Goal: Navigation & Orientation: Understand site structure

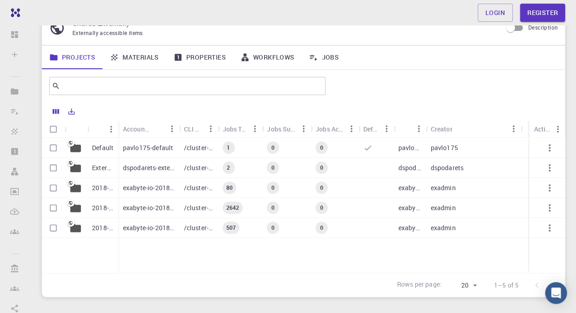
scroll to position [41, 0]
click at [142, 57] on link "Materials" at bounding box center [134, 57] width 64 height 24
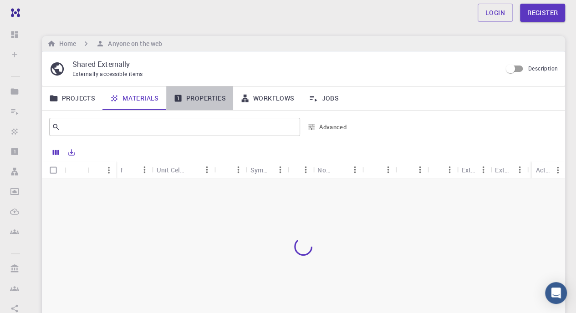
click at [209, 96] on link "Properties" at bounding box center [199, 98] width 67 height 24
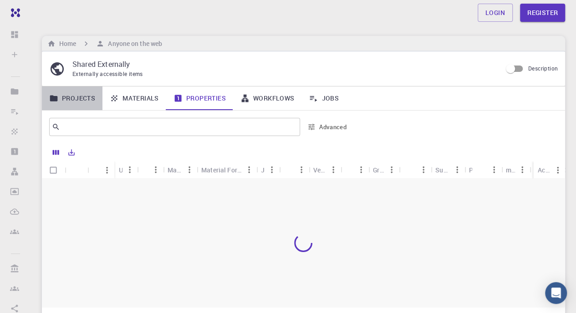
click at [85, 97] on link "Projects" at bounding box center [72, 98] width 61 height 24
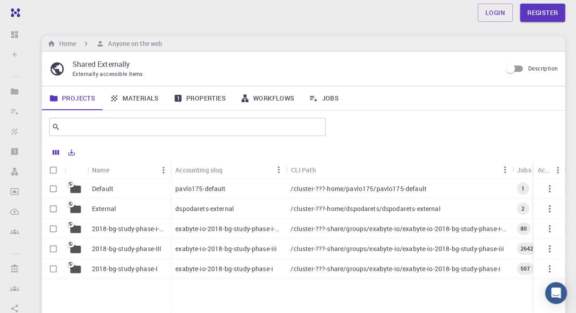
click at [187, 192] on p "pavlo175-default" at bounding box center [200, 188] width 50 height 9
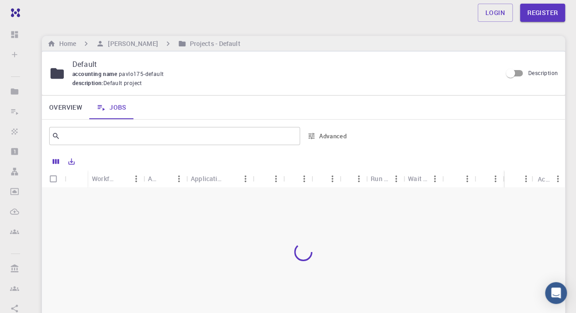
scroll to position [106, 0]
